Goal: Information Seeking & Learning: Find specific fact

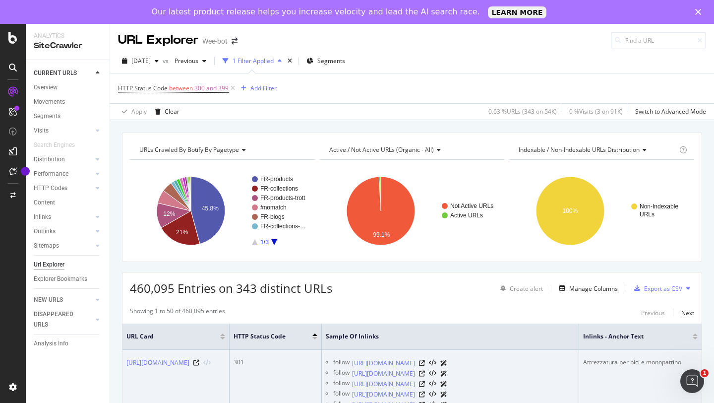
scroll to position [76, 0]
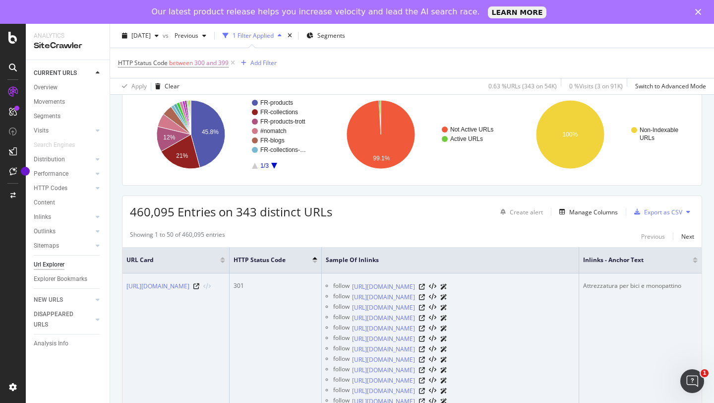
drag, startPoint x: 280, startPoint y: 293, endPoint x: 259, endPoint y: 338, distance: 49.9
drag, startPoint x: 256, startPoint y: 345, endPoint x: 144, endPoint y: 288, distance: 125.9
drag, startPoint x: 125, startPoint y: 279, endPoint x: 280, endPoint y: 286, distance: 155.4
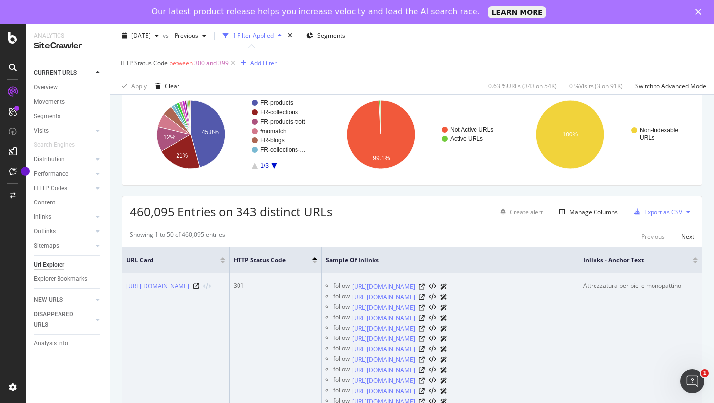
copy link "[URL][DOMAIN_NAME]"
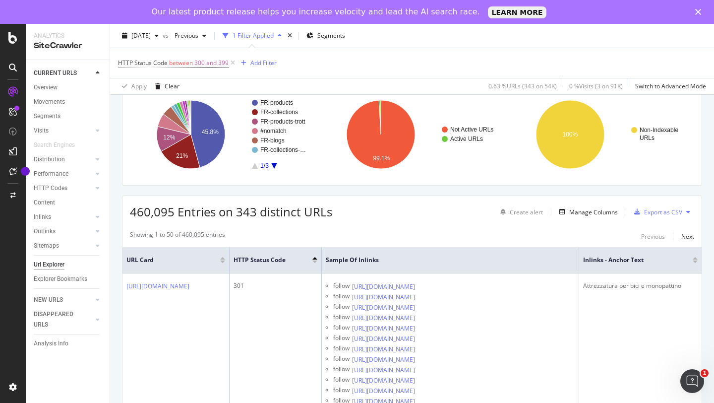
copy link "[URL][DOMAIN_NAME]"
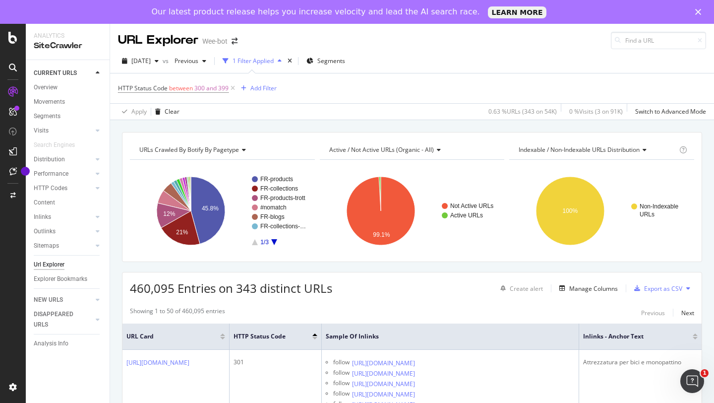
scroll to position [42, 0]
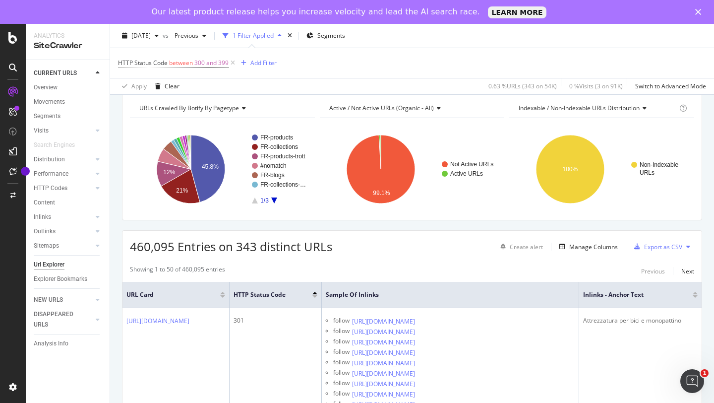
click at [475, 61] on div "HTTP Status Code between 300 and 399 Add Filter" at bounding box center [412, 63] width 588 height 30
copy link "[URL][DOMAIN_NAME]"
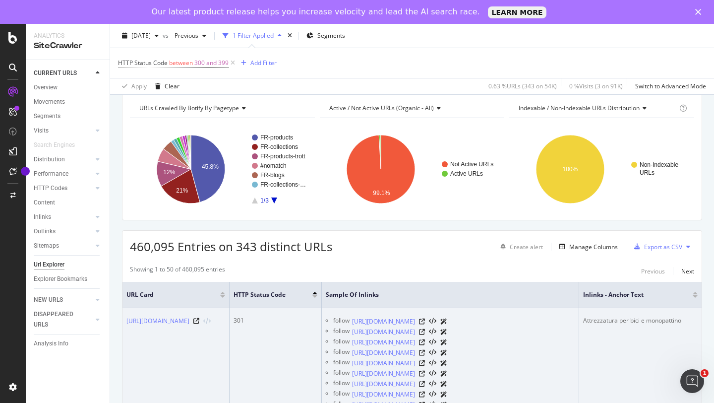
drag, startPoint x: 157, startPoint y: 318, endPoint x: 279, endPoint y: 324, distance: 122.1
copy link "[URL][DOMAIN_NAME]"
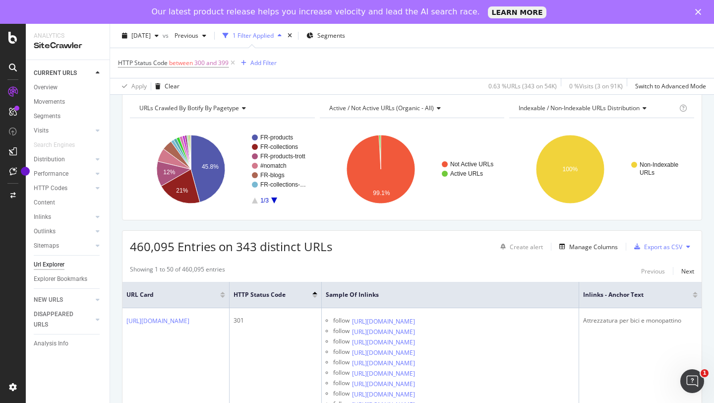
copy link "[URL][DOMAIN_NAME]"
